Goal: Transaction & Acquisition: Purchase product/service

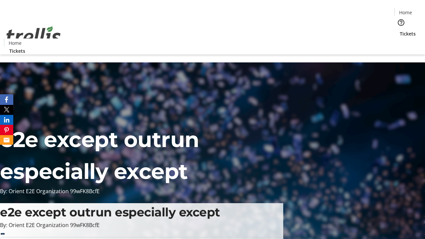
click at [400, 30] on span "Tickets" at bounding box center [408, 33] width 16 height 7
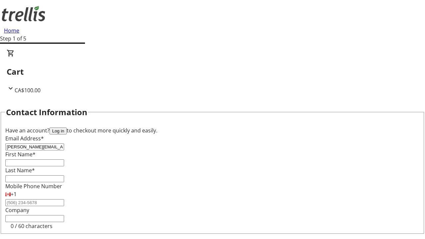
type input "[PERSON_NAME][EMAIL_ADDRESS][DOMAIN_NAME]"
type input "[PERSON_NAME]"
type input "Towne"
